Goal: Information Seeking & Learning: Check status

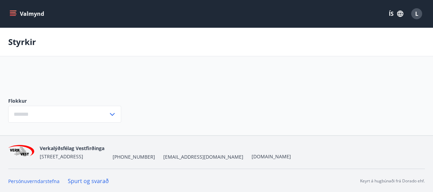
click at [79, 125] on div "Flokkur ​" at bounding box center [64, 109] width 113 height 47
click at [416, 12] on span "L" at bounding box center [417, 14] width 3 height 8
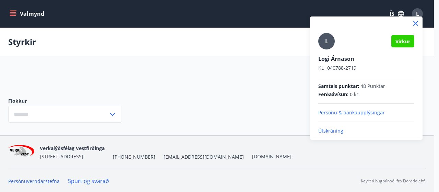
click at [13, 13] on div at bounding box center [219, 96] width 439 height 192
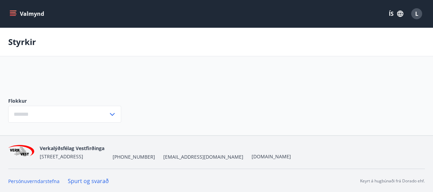
click at [13, 13] on icon "menu" at bounding box center [13, 13] width 7 height 7
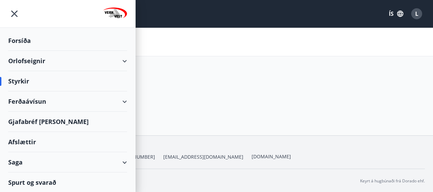
click at [45, 163] on div "Saga" at bounding box center [67, 162] width 119 height 20
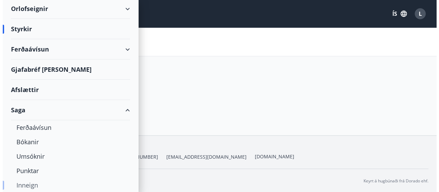
scroll to position [86, 0]
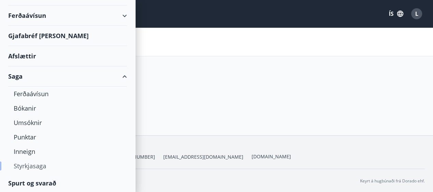
click at [34, 167] on div "Styrkjasaga" at bounding box center [68, 165] width 108 height 14
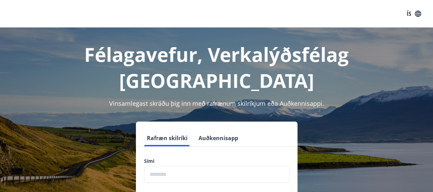
click at [196, 165] on input "phone" at bounding box center [216, 173] width 145 height 17
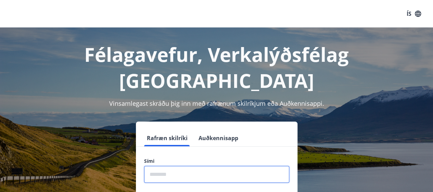
type input "********"
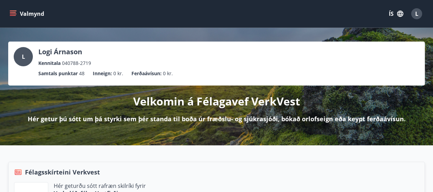
click at [16, 16] on icon "menu" at bounding box center [13, 13] width 7 height 7
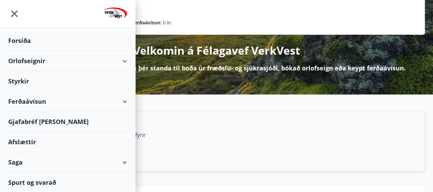
scroll to position [103, 0]
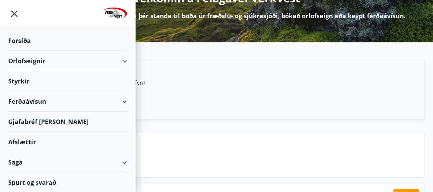
click at [52, 162] on div "Saga" at bounding box center [67, 162] width 119 height 20
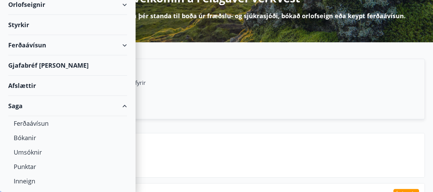
scroll to position [100, 0]
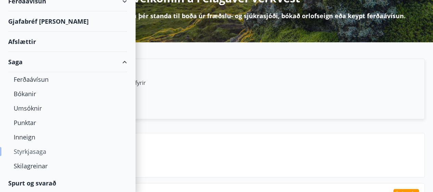
click at [39, 154] on div "Styrkjasaga" at bounding box center [68, 151] width 108 height 14
